Goal: Check status: Check status

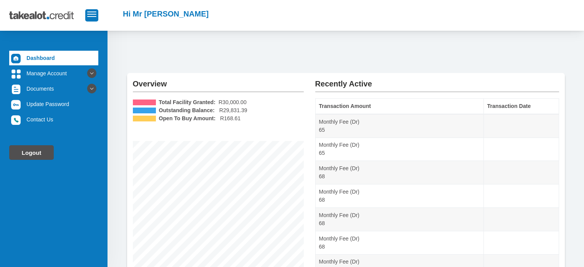
click at [26, 154] on link "Logout" at bounding box center [31, 152] width 45 height 15
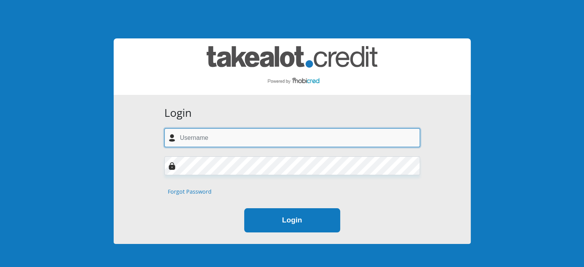
type input "[EMAIL_ADDRESS][DOMAIN_NAME]"
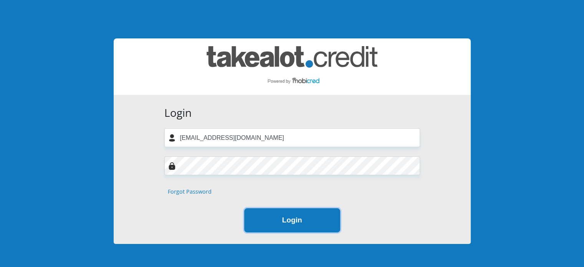
click at [262, 229] on button "Login" at bounding box center [292, 220] width 96 height 24
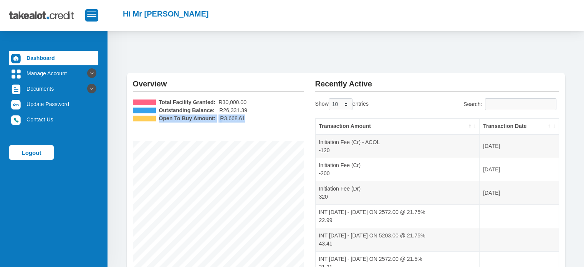
drag, startPoint x: 241, startPoint y: 118, endPoint x: 157, endPoint y: 117, distance: 84.5
click at [157, 117] on li "Open To Buy Amount: R3,668.61" at bounding box center [218, 118] width 171 height 8
click at [278, 127] on div "Total Facility Granted: R30,000.00 Outstanding Balance: R26,331.39 Open To Buy …" at bounding box center [218, 205] width 171 height 214
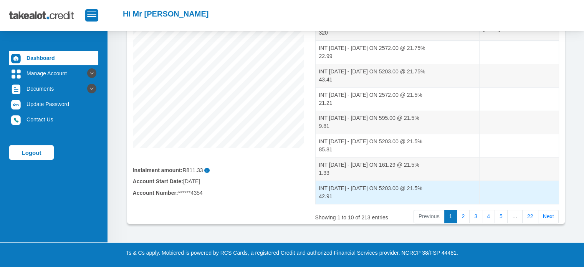
scroll to position [164, 0]
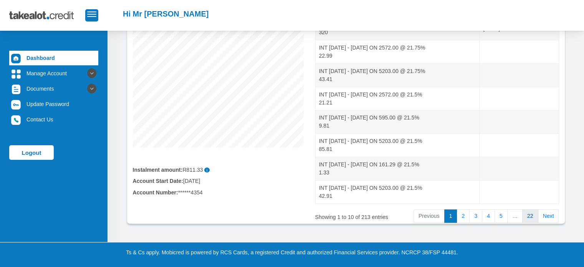
click at [524, 212] on link "22" at bounding box center [530, 216] width 16 height 14
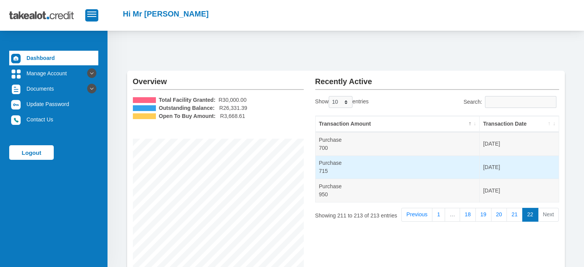
scroll to position [0, 0]
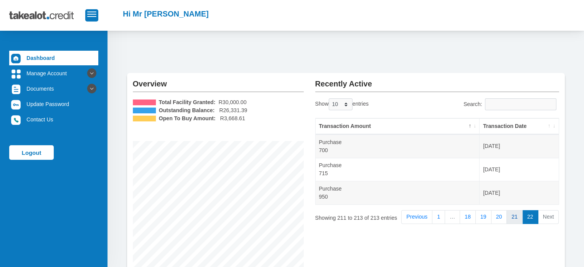
click at [512, 215] on link "21" at bounding box center [515, 217] width 16 height 14
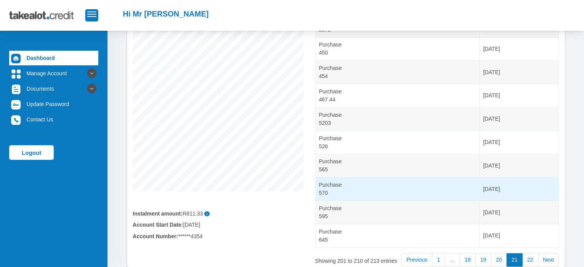
scroll to position [126, 0]
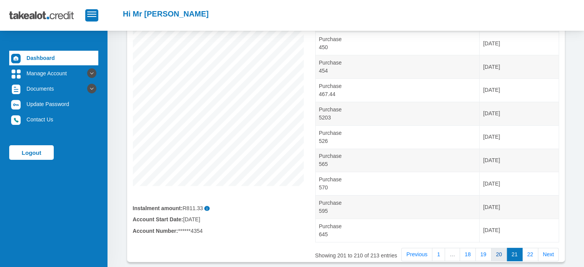
click at [503, 253] on link "20" at bounding box center [499, 255] width 16 height 14
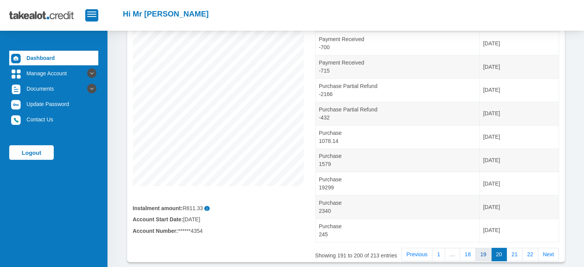
click at [487, 255] on link "19" at bounding box center [483, 255] width 16 height 14
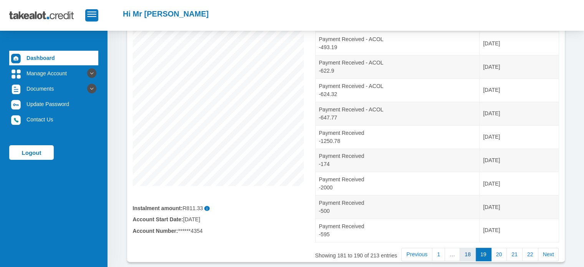
click at [472, 249] on link "18" at bounding box center [468, 255] width 16 height 14
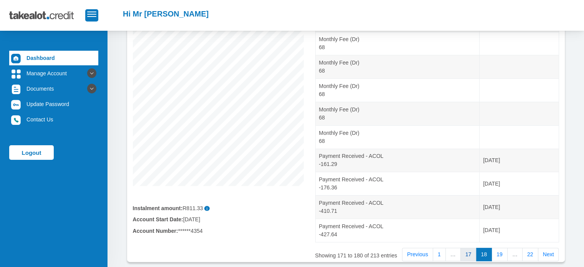
click at [472, 249] on link "17" at bounding box center [468, 255] width 16 height 14
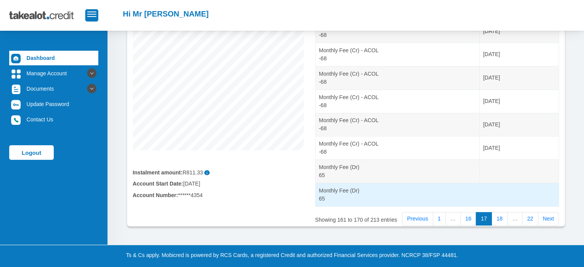
scroll to position [164, 0]
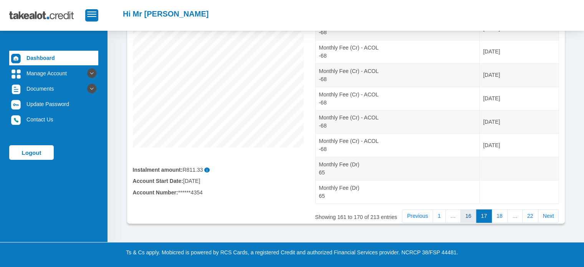
click at [470, 218] on link "16" at bounding box center [468, 216] width 16 height 14
click at [503, 217] on link "17" at bounding box center [500, 216] width 16 height 14
click at [550, 213] on link "Next" at bounding box center [548, 216] width 21 height 14
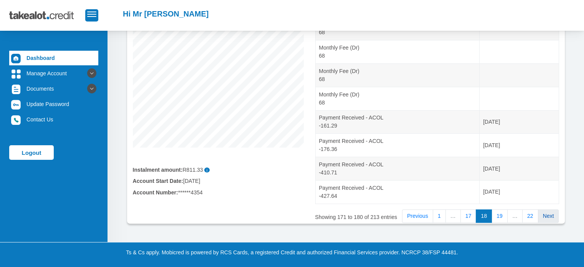
click at [550, 215] on link "Next" at bounding box center [548, 216] width 21 height 14
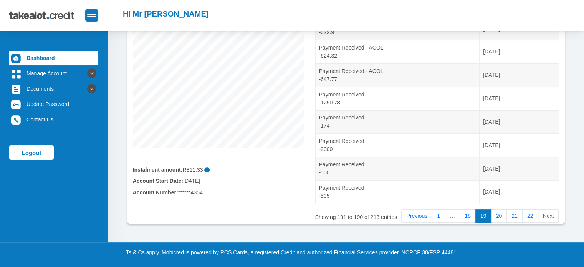
click at [550, 215] on link "Next" at bounding box center [548, 216] width 21 height 14
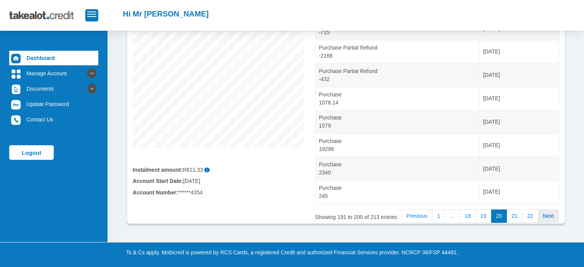
click at [556, 218] on link "Next" at bounding box center [548, 216] width 21 height 14
click at [547, 218] on link "Next" at bounding box center [548, 216] width 21 height 14
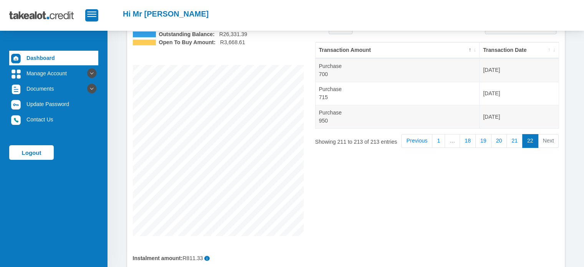
scroll to position [68, 0]
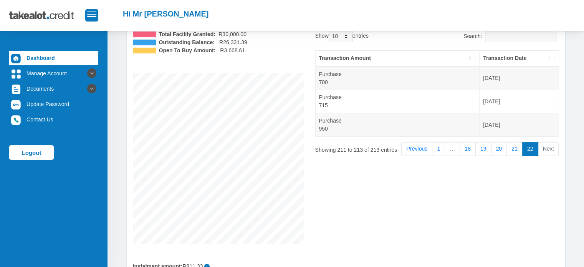
click at [551, 149] on li "Next" at bounding box center [548, 149] width 21 height 14
click at [414, 149] on link "Previous" at bounding box center [416, 149] width 31 height 14
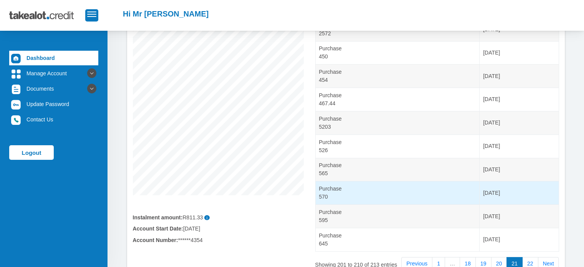
scroll to position [126, 0]
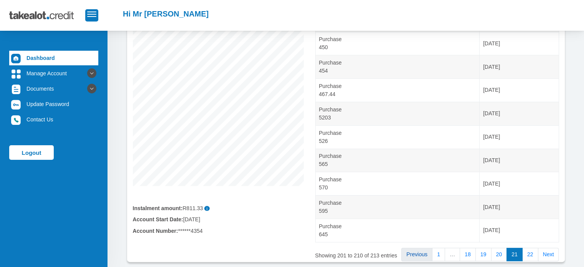
click at [418, 254] on link "Previous" at bounding box center [416, 255] width 31 height 14
click at [421, 251] on link "Previous" at bounding box center [416, 255] width 31 height 14
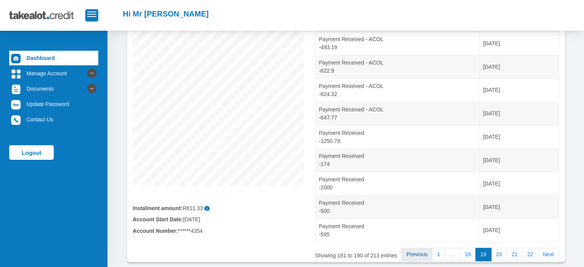
click at [424, 252] on link "Previous" at bounding box center [416, 255] width 31 height 14
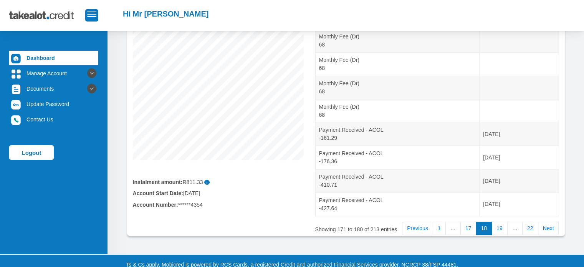
scroll to position [164, 0]
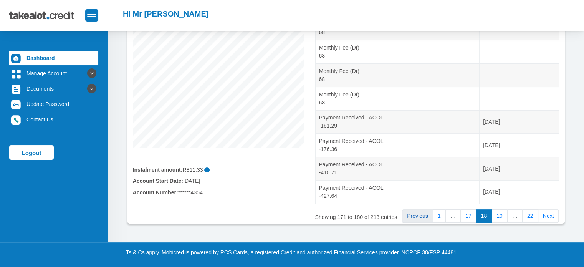
click at [422, 213] on link "Previous" at bounding box center [417, 216] width 31 height 14
click at [425, 216] on link "Previous" at bounding box center [417, 216] width 31 height 14
click at [421, 217] on link "Previous" at bounding box center [417, 216] width 31 height 14
click at [431, 215] on link "Previous" at bounding box center [417, 216] width 31 height 14
click at [418, 215] on link "Previous" at bounding box center [417, 216] width 31 height 14
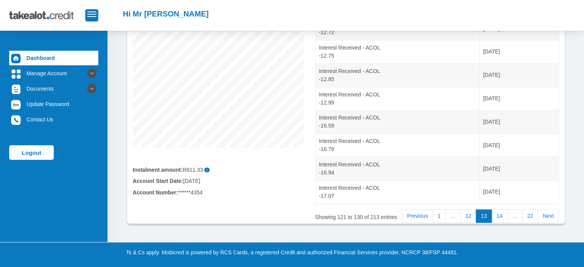
click at [418, 215] on link "Previous" at bounding box center [417, 216] width 31 height 14
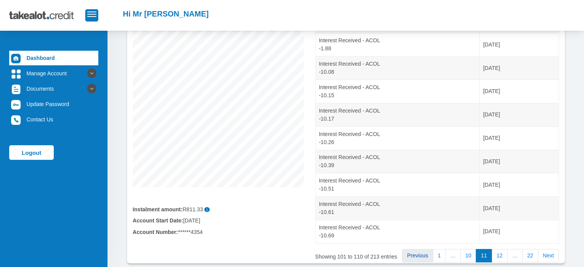
scroll to position [126, 0]
click at [425, 254] on link "Previous" at bounding box center [417, 255] width 31 height 14
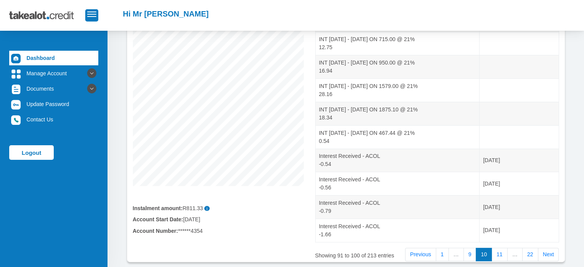
click at [425, 254] on link "Previous" at bounding box center [420, 255] width 31 height 14
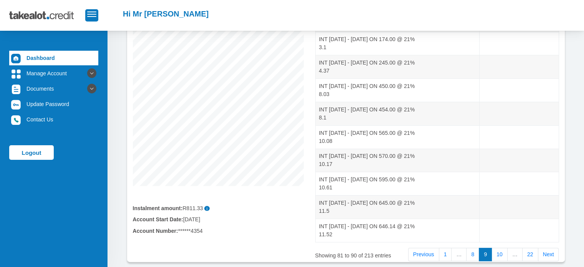
click at [425, 253] on link "Previous" at bounding box center [423, 255] width 31 height 14
click at [425, 253] on link "Previous" at bounding box center [426, 255] width 31 height 14
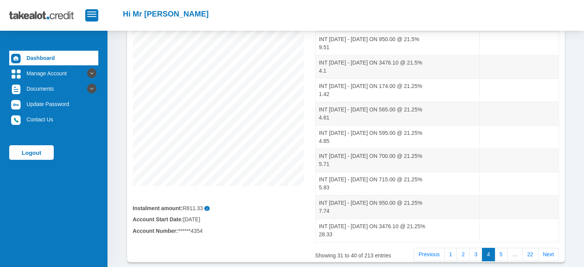
click at [425, 253] on link "Previous" at bounding box center [429, 255] width 31 height 14
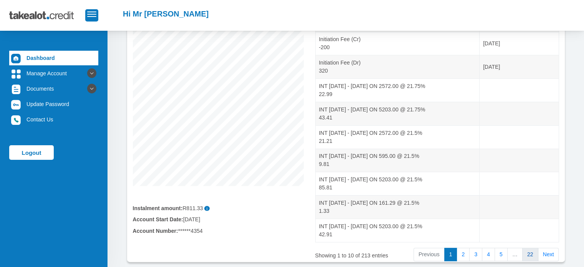
click at [531, 253] on link "22" at bounding box center [530, 255] width 16 height 14
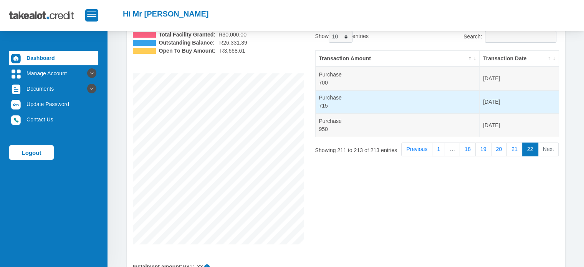
scroll to position [49, 0]
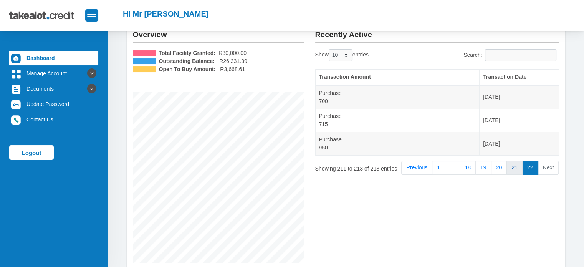
click at [518, 166] on link "21" at bounding box center [515, 168] width 16 height 14
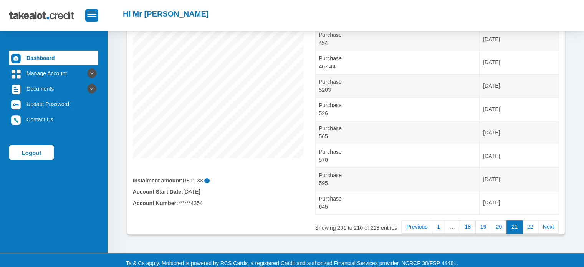
scroll to position [164, 0]
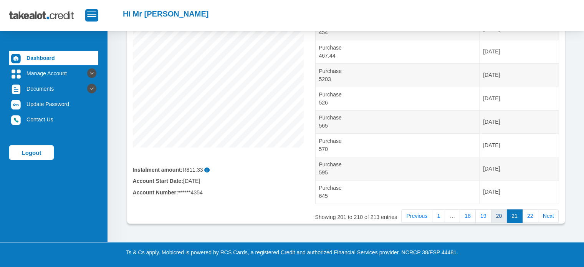
click at [502, 214] on link "20" at bounding box center [499, 216] width 16 height 14
click at [484, 215] on link "19" at bounding box center [483, 216] width 16 height 14
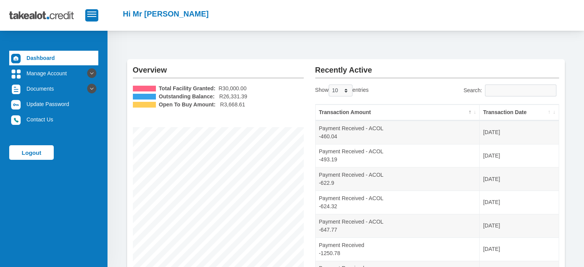
scroll to position [11, 0]
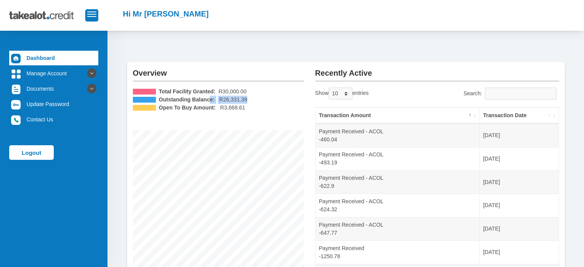
drag, startPoint x: 246, startPoint y: 98, endPoint x: 208, endPoint y: 95, distance: 37.7
click at [208, 96] on li "Outstanding Balance: R26,331.39" at bounding box center [218, 100] width 171 height 8
click at [263, 113] on div "Total Facility Granted: R30,000.00 Outstanding Balance: R26,331.39 Open To Buy …" at bounding box center [218, 195] width 171 height 214
drag, startPoint x: 245, startPoint y: 108, endPoint x: 218, endPoint y: 107, distance: 26.5
click at [218, 107] on li "Open To Buy Amount: R3,668.61" at bounding box center [218, 108] width 171 height 8
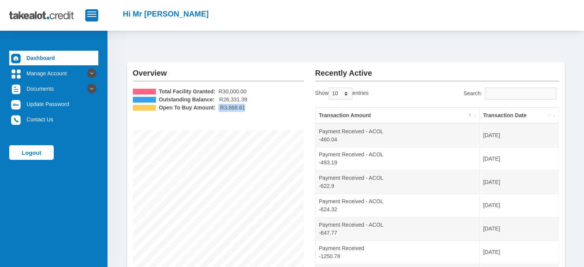
click at [292, 108] on li "Open To Buy Amount: R3,668.61" at bounding box center [218, 108] width 171 height 8
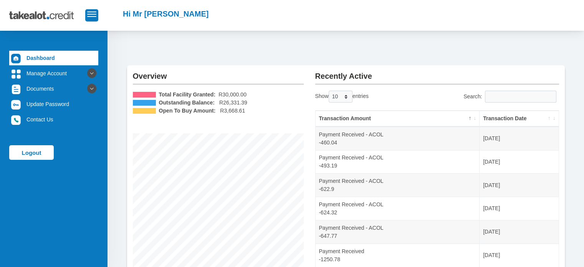
scroll to position [0, 0]
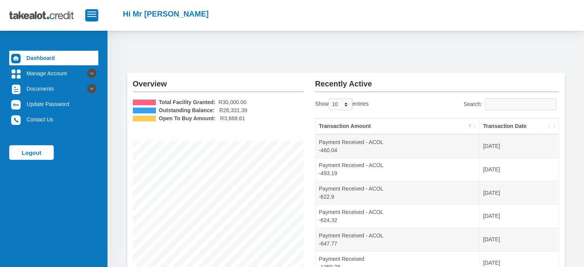
click at [280, 105] on li "Total Facility Granted: R30,000.00" at bounding box center [218, 102] width 171 height 8
